Goal: Information Seeking & Learning: Learn about a topic

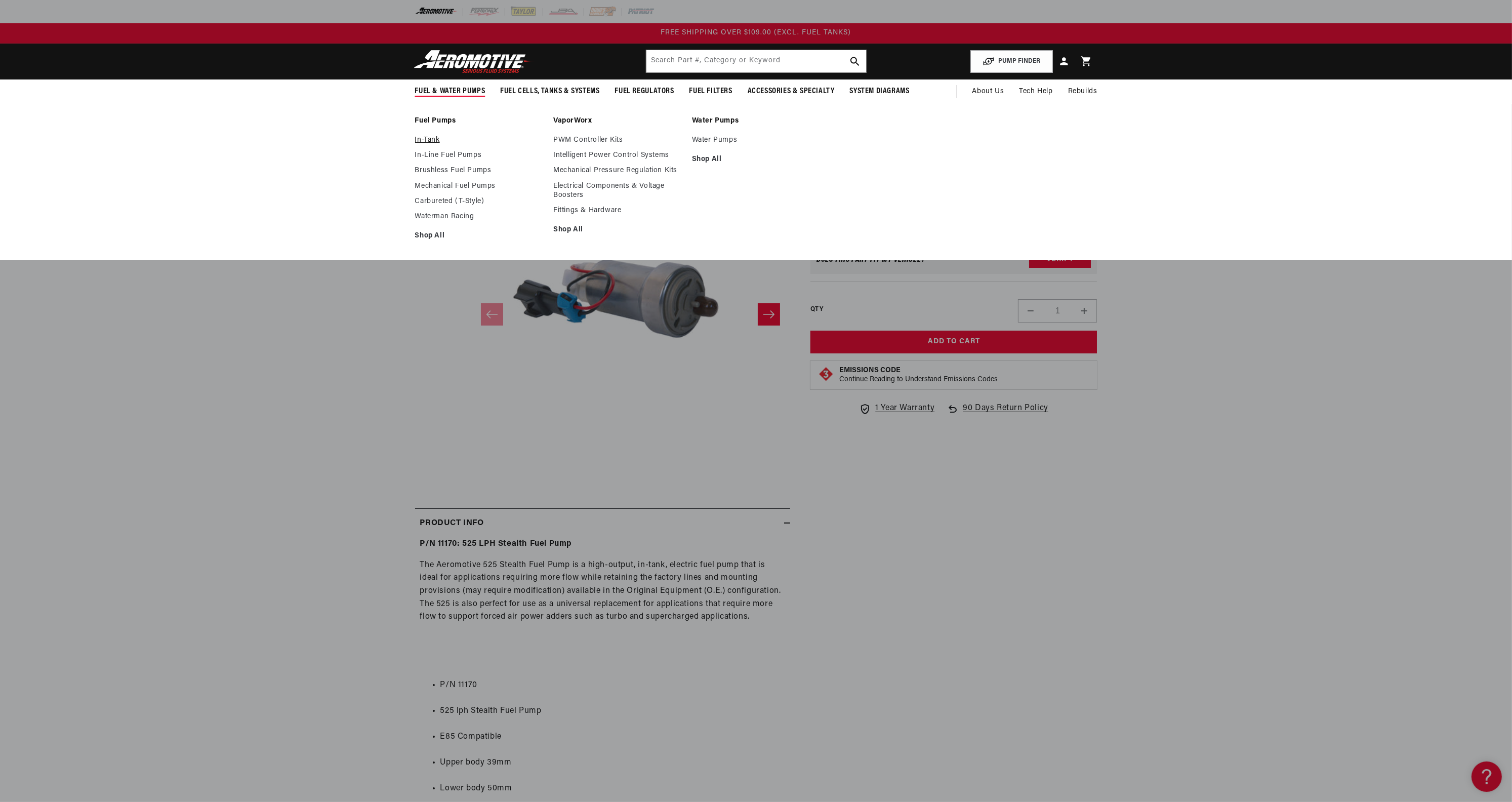
click at [427, 140] on link "In-Tank" at bounding box center [479, 140] width 129 height 9
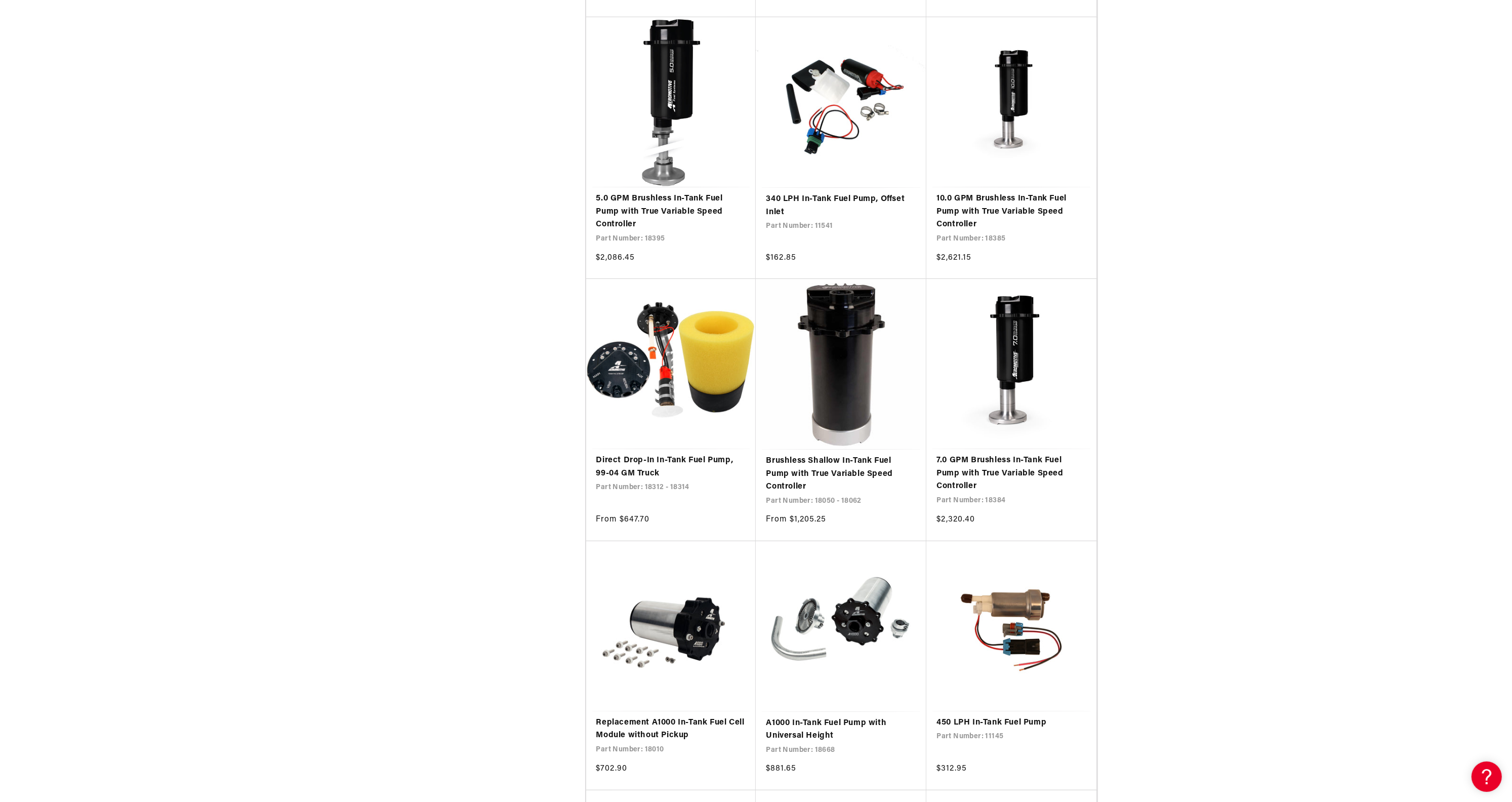
scroll to position [1013, 0]
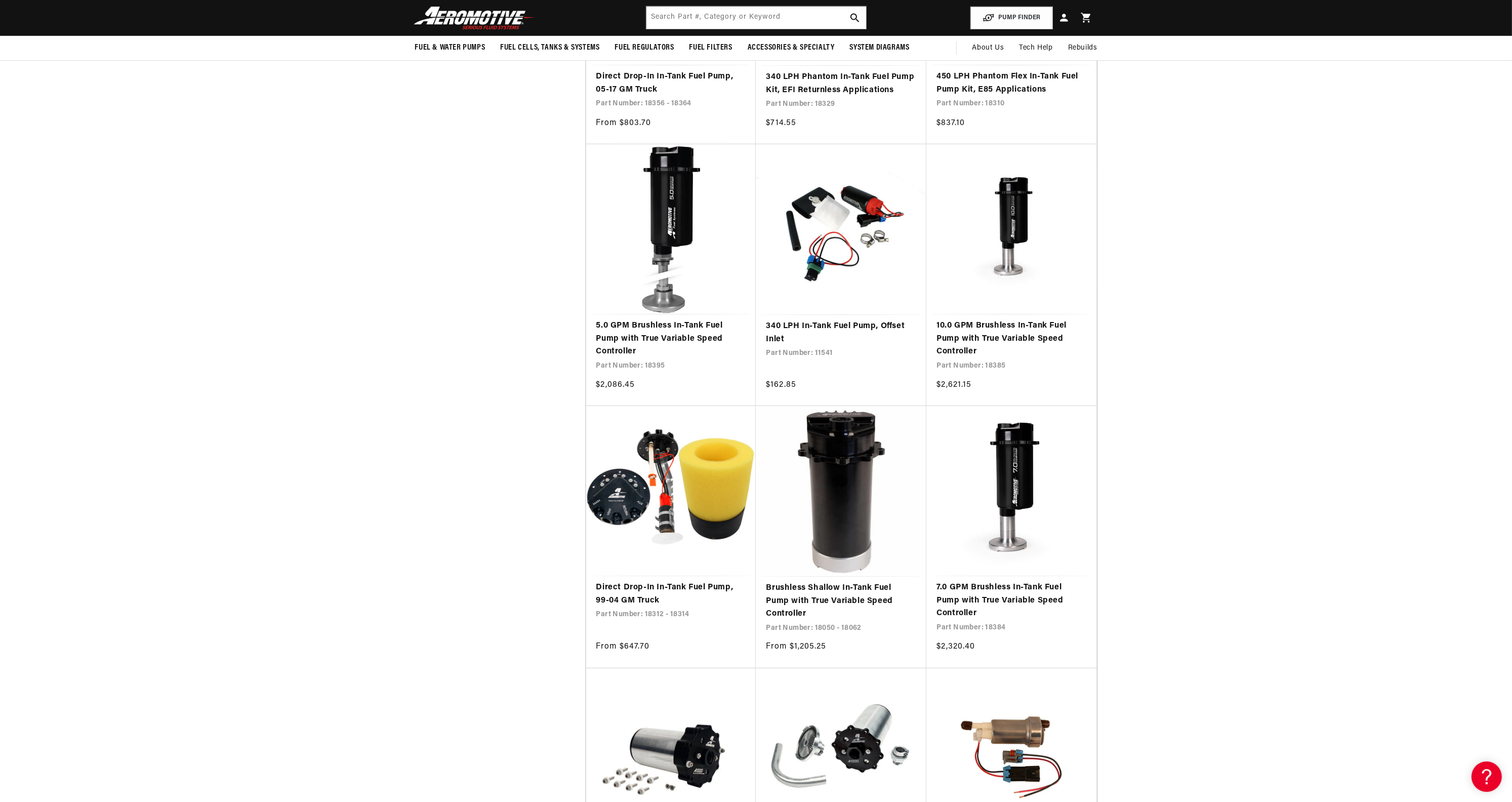
scroll to position [861, 0]
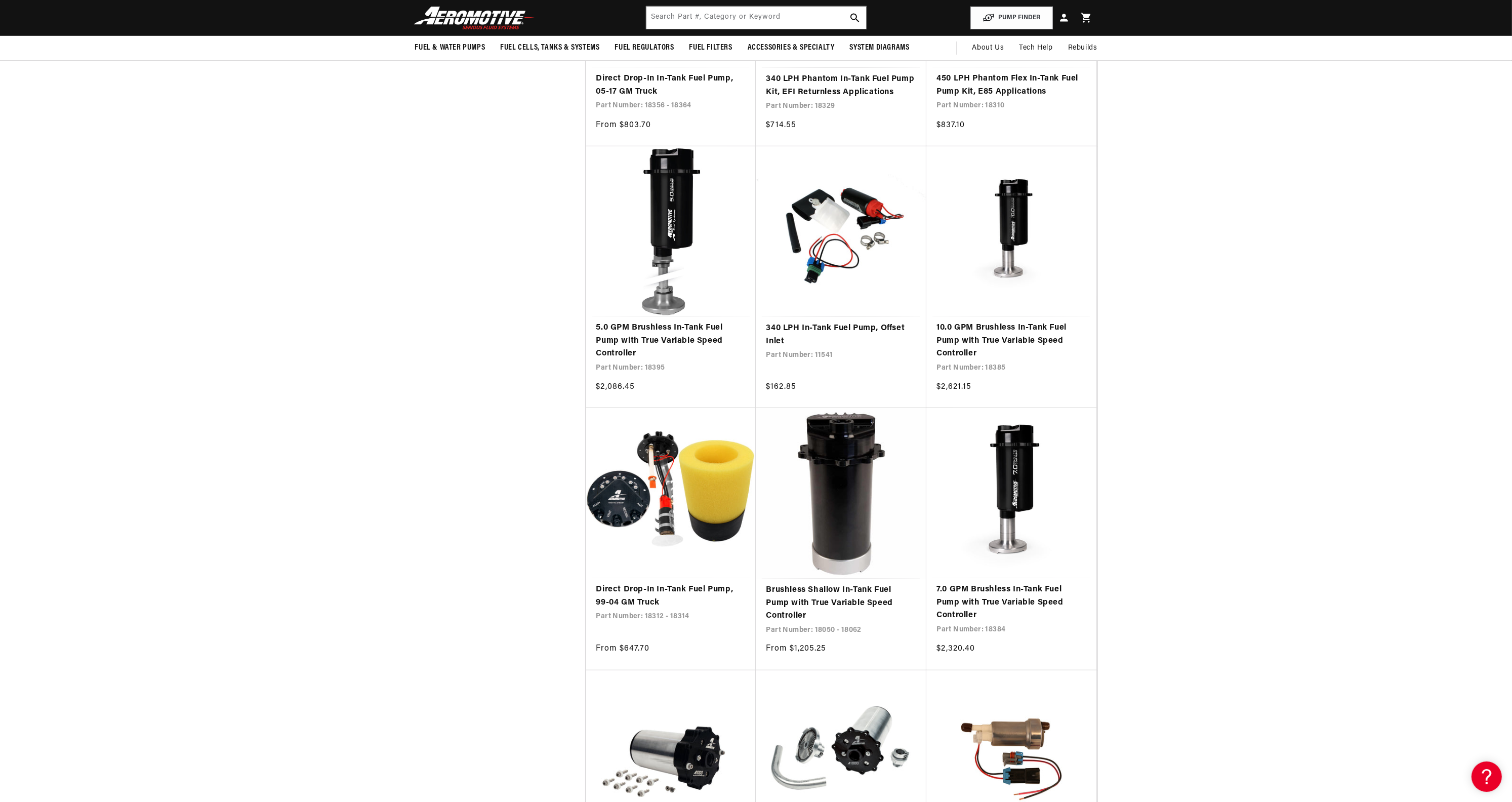
drag, startPoint x: 636, startPoint y: 1, endPoint x: 1496, endPoint y: 59, distance: 862.0
